Goal: Transaction & Acquisition: Purchase product/service

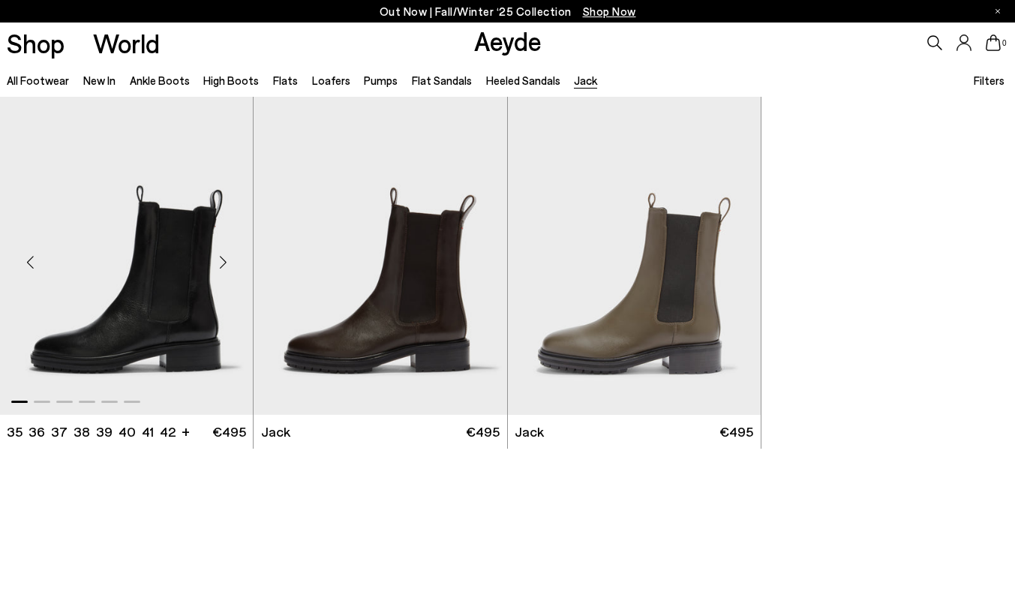
click at [160, 251] on img "1 / 6" at bounding box center [126, 256] width 253 height 318
